Goal: Task Accomplishment & Management: Use online tool/utility

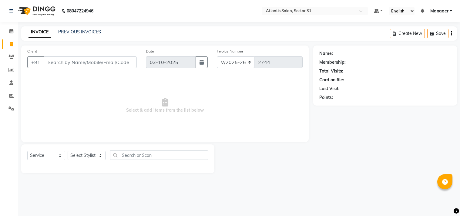
select select "4391"
select select "service"
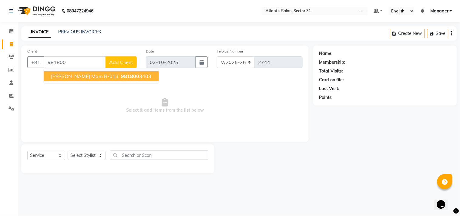
click at [121, 75] on span "981800" at bounding box center [130, 76] width 18 height 6
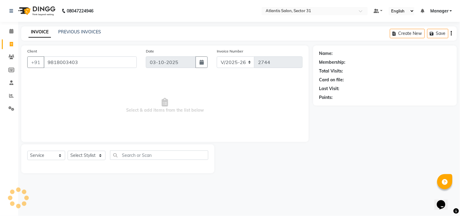
type input "9818003403"
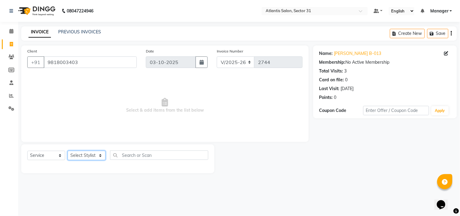
click at [86, 156] on select "Select Stylist [PERSON_NAME] [PERSON_NAME] Kavita Manager Staff 31 Staff ILD [P…" at bounding box center [87, 155] width 38 height 9
select select "93064"
click at [68, 151] on select "Select Stylist [PERSON_NAME] [PERSON_NAME] Kavita Manager Staff 31 Staff ILD [P…" at bounding box center [87, 155] width 38 height 9
click at [82, 148] on div "Select Service Product Membership Package Voucher Prepaid Gift Card Select Styl…" at bounding box center [117, 158] width 193 height 29
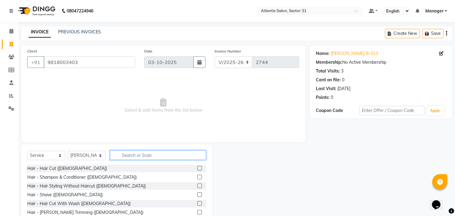
click at [168, 155] on input "text" at bounding box center [158, 154] width 96 height 9
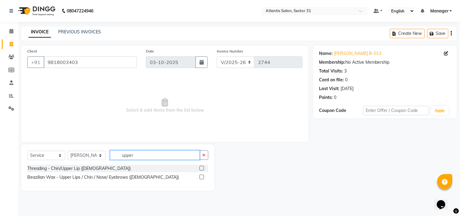
type input "upper"
click at [201, 167] on label at bounding box center [201, 168] width 5 height 5
click at [201, 167] on input "checkbox" at bounding box center [201, 168] width 4 height 4
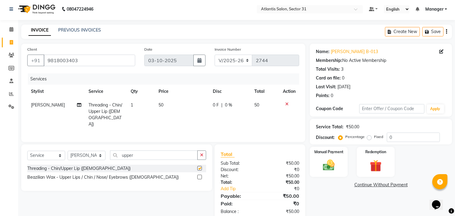
checkbox input "false"
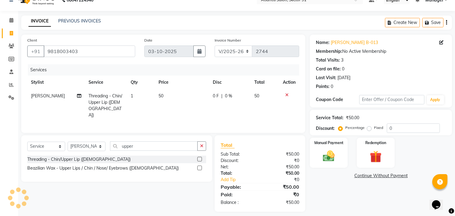
scroll to position [14, 0]
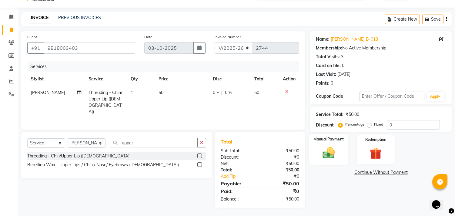
click at [335, 144] on div "Manual Payment" at bounding box center [328, 149] width 39 height 31
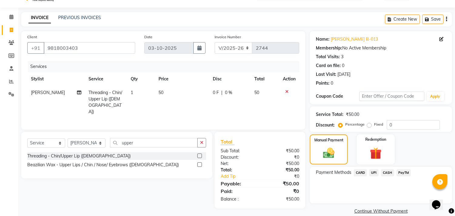
click at [374, 173] on span "UPI" at bounding box center [373, 172] width 9 height 7
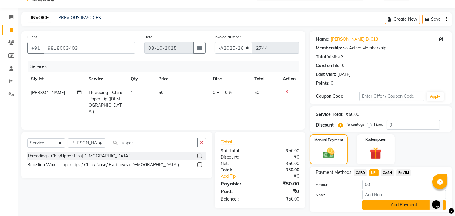
click at [373, 205] on button "Add Payment" at bounding box center [404, 204] width 84 height 9
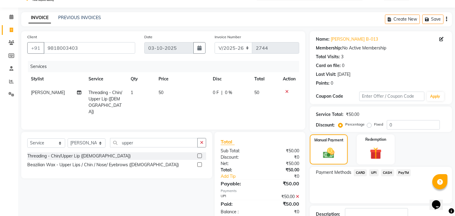
scroll to position [57, 0]
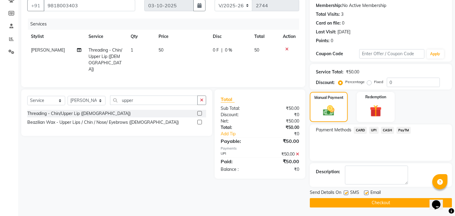
click at [357, 203] on button "Checkout" at bounding box center [381, 202] width 142 height 9
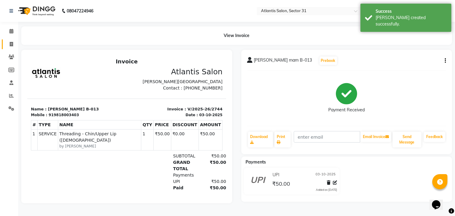
click at [13, 48] on link "Invoice" at bounding box center [9, 44] width 15 height 10
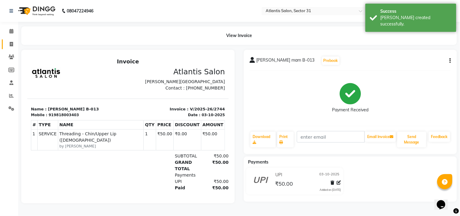
select select "service"
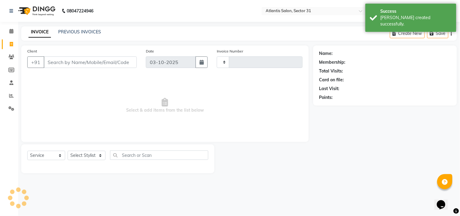
type input "2745"
select select "4391"
click at [111, 62] on input "Client" at bounding box center [90, 62] width 93 height 12
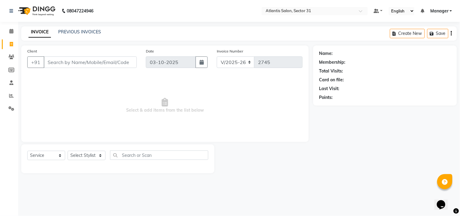
drag, startPoint x: 110, startPoint y: 61, endPoint x: 78, endPoint y: 62, distance: 32.1
click at [78, 62] on input "Client" at bounding box center [90, 62] width 93 height 12
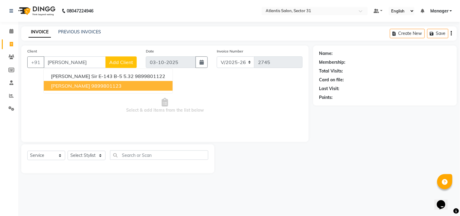
click at [113, 88] on ngb-highlight "9899801123" at bounding box center [106, 86] width 30 height 6
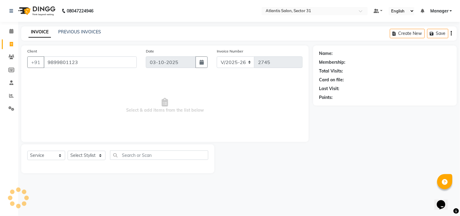
type input "9899801123"
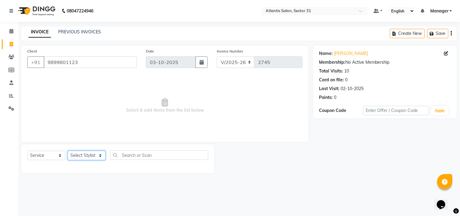
click at [95, 156] on select "Select Stylist [PERSON_NAME] [PERSON_NAME] Kavita Manager Staff 31 Staff ILD [P…" at bounding box center [87, 155] width 38 height 9
select select "33510"
click at [68, 151] on select "Select Stylist [PERSON_NAME] [PERSON_NAME] Kavita Manager Staff 31 Staff ILD [P…" at bounding box center [87, 155] width 38 height 9
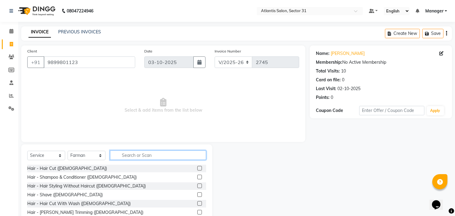
click at [159, 153] on input "text" at bounding box center [158, 154] width 96 height 9
click at [197, 167] on label at bounding box center [199, 168] width 5 height 5
click at [197, 167] on input "checkbox" at bounding box center [199, 168] width 4 height 4
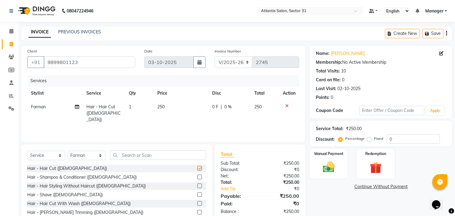
checkbox input "false"
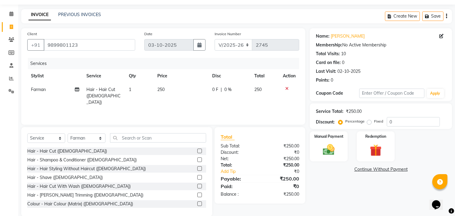
scroll to position [27, 0]
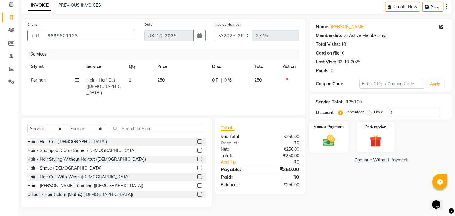
click at [320, 142] on img at bounding box center [329, 140] width 20 height 14
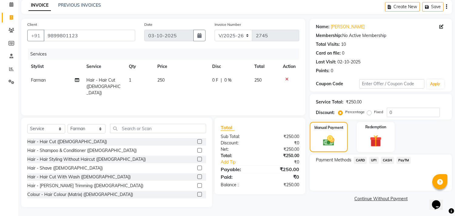
click at [372, 160] on span "UPI" at bounding box center [373, 160] width 9 height 7
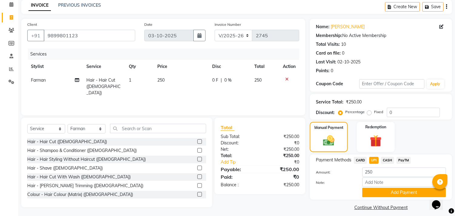
scroll to position [32, 0]
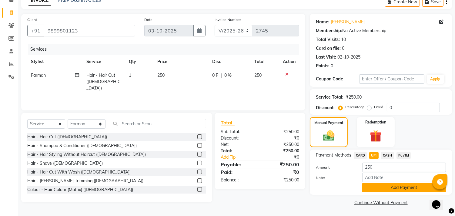
click at [369, 189] on button "Add Payment" at bounding box center [404, 187] width 84 height 9
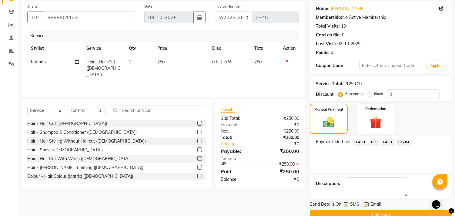
scroll to position [57, 0]
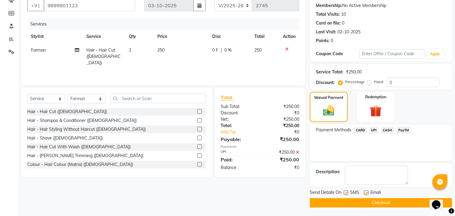
click at [347, 205] on button "Checkout" at bounding box center [381, 202] width 142 height 9
